Goal: Transaction & Acquisition: Download file/media

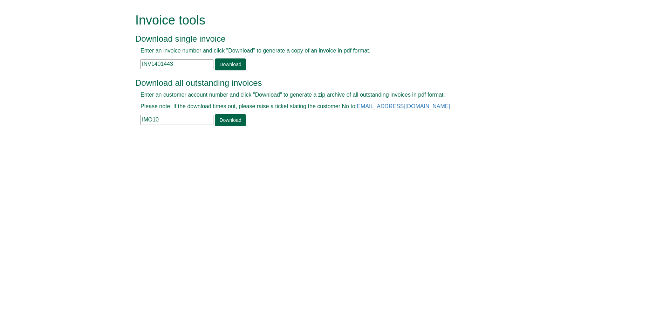
drag, startPoint x: 165, startPoint y: 118, endPoint x: 108, endPoint y: 126, distance: 57.1
click at [109, 126] on form "Invoice tools Download single invoice Enter an invoice number and click "Downlo…" at bounding box center [335, 70] width 670 height 141
paste input "AMEN001"
type input "AMEN001"
click at [222, 123] on link "Download" at bounding box center [230, 120] width 31 height 12
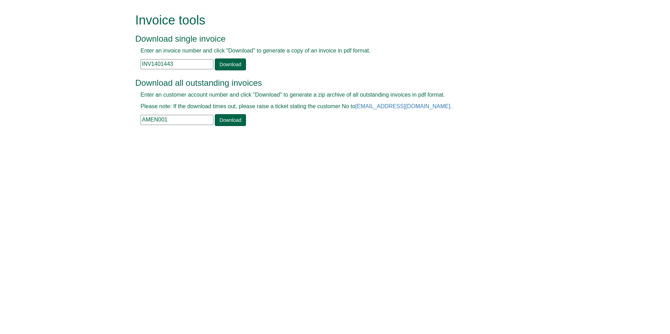
drag, startPoint x: 187, startPoint y: 63, endPoint x: 112, endPoint y: 66, distance: 75.1
click at [112, 66] on form "Invoice tools Download single invoice Enter an invoice number and click "Downlo…" at bounding box center [335, 70] width 670 height 141
paste input "398258"
type input "INV1398258"
click at [230, 60] on link "Download" at bounding box center [230, 65] width 31 height 12
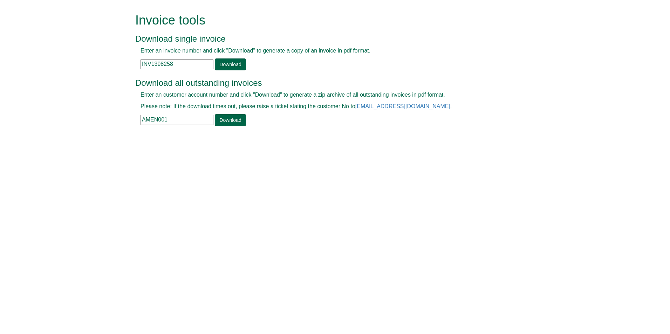
drag, startPoint x: 173, startPoint y: 120, endPoint x: 99, endPoint y: 121, distance: 73.3
click at [101, 121] on form "Invoice tools Download single invoice Enter an invoice number and click "Downlo…" at bounding box center [335, 70] width 670 height 141
paste input "MCSS"
click at [218, 124] on link "Download" at bounding box center [230, 120] width 31 height 12
drag, startPoint x: 169, startPoint y: 120, endPoint x: 109, endPoint y: 120, distance: 60.0
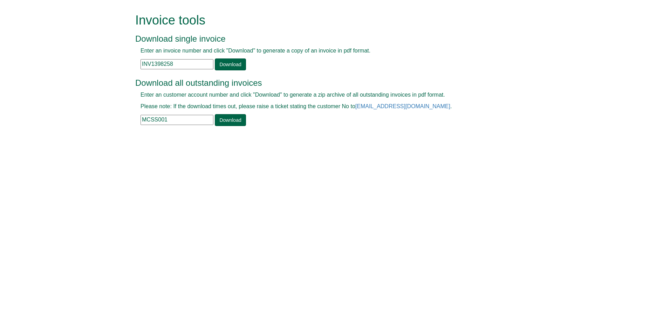
click at [110, 120] on form "Invoice tools Download single invoice Enter an invoice number and click "Downlo…" at bounding box center [335, 70] width 670 height 141
paste input "CIT288"
click at [229, 117] on link "Download" at bounding box center [230, 120] width 31 height 12
drag, startPoint x: 160, startPoint y: 121, endPoint x: 88, endPoint y: 126, distance: 71.7
click at [89, 126] on form "Invoice tools Download single invoice Enter an invoice number and click "Downlo…" at bounding box center [335, 70] width 670 height 141
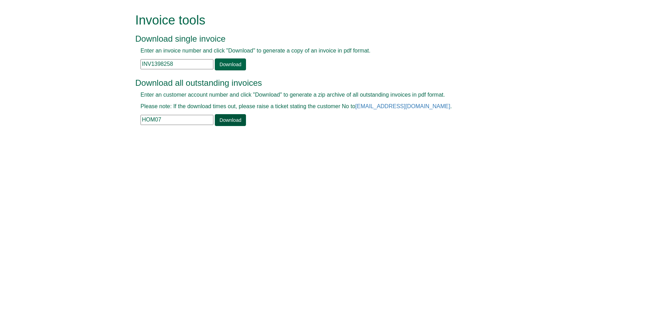
type input "HOM07"
click at [231, 117] on link "Download" at bounding box center [230, 120] width 31 height 12
